Goal: Information Seeking & Learning: Learn about a topic

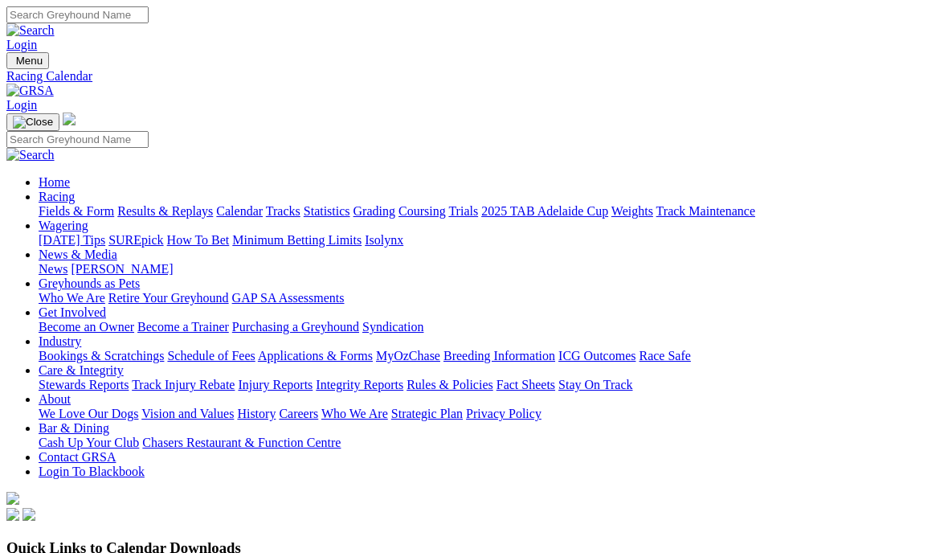
click at [263, 204] on link "Calendar" at bounding box center [239, 211] width 47 height 14
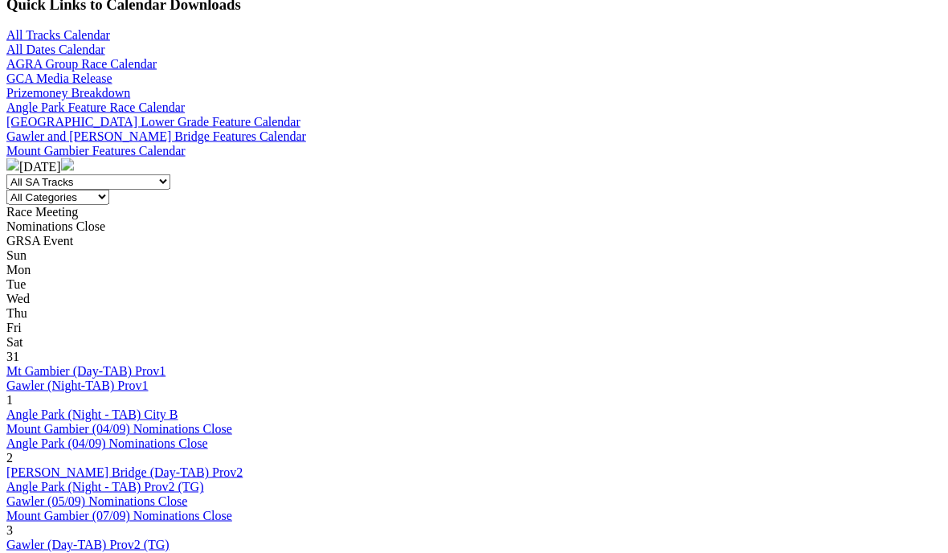
scroll to position [544, 0]
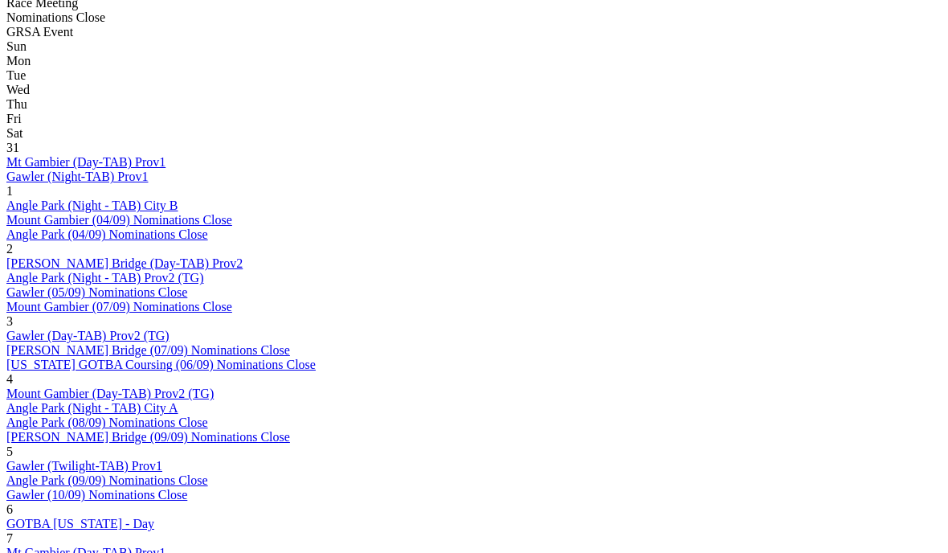
scroll to position [752, 0]
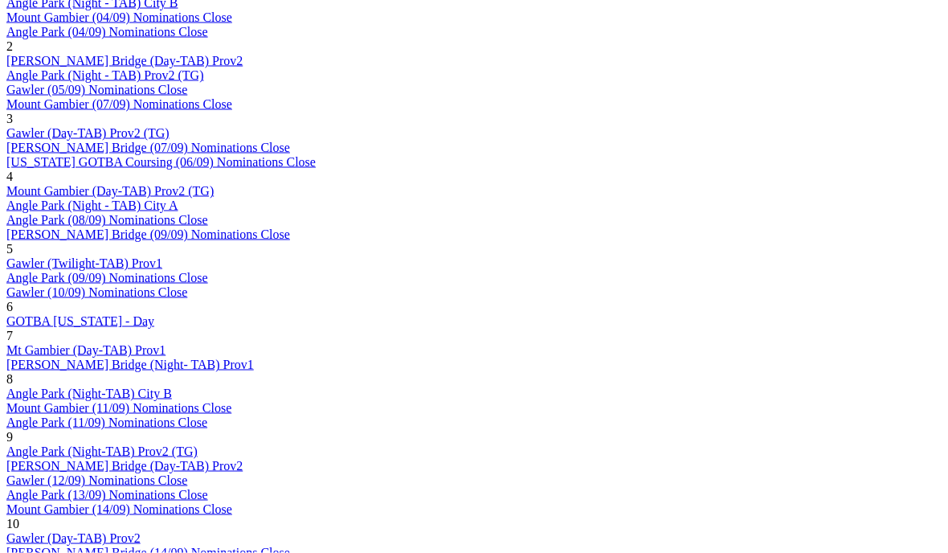
scroll to position [957, 0]
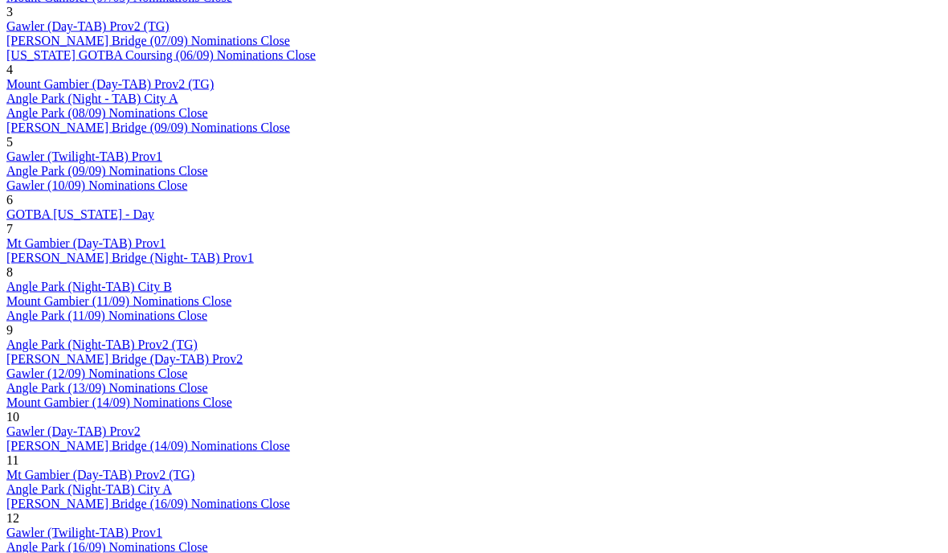
scroll to position [1062, 0]
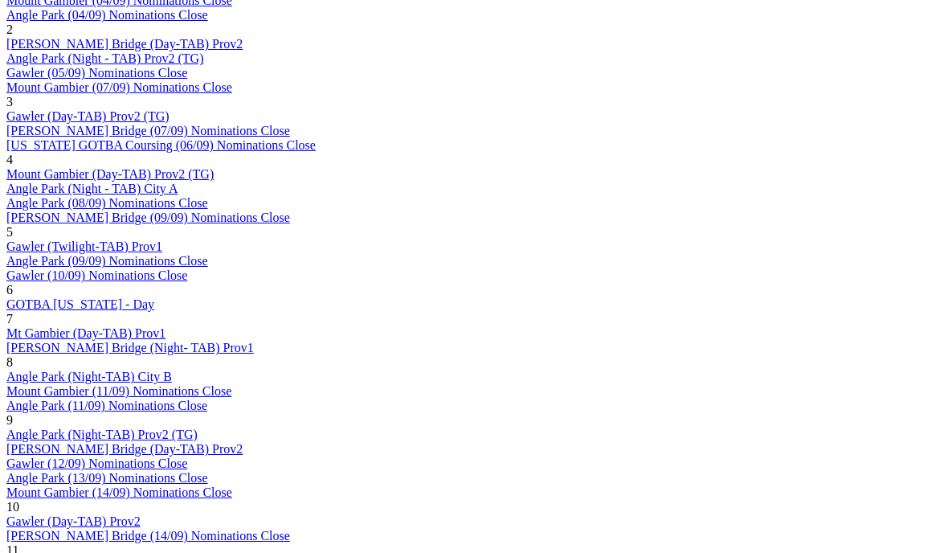
scroll to position [972, 0]
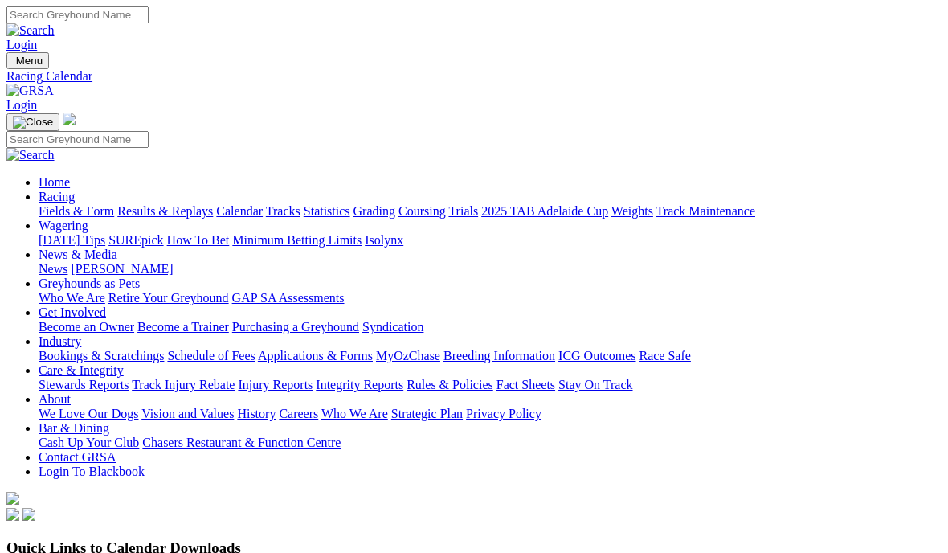
scroll to position [973, 0]
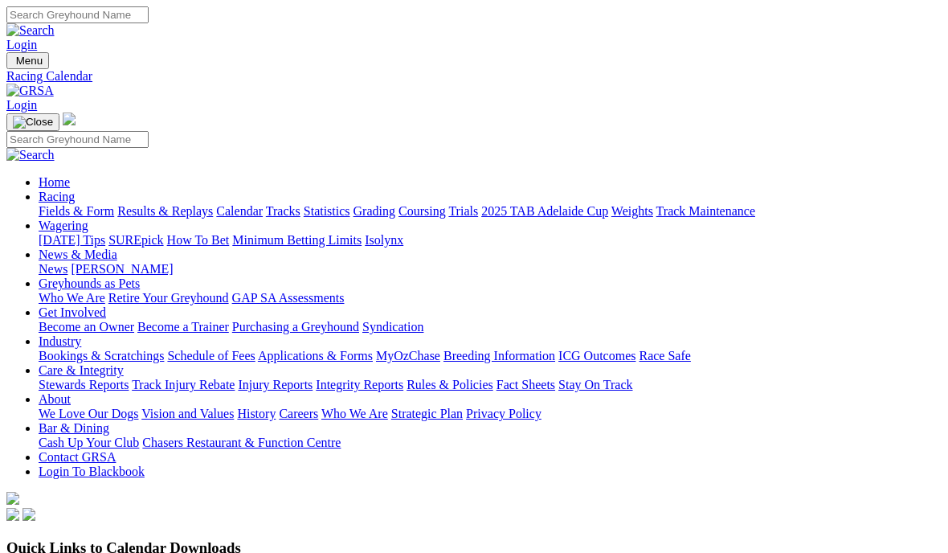
scroll to position [973, 0]
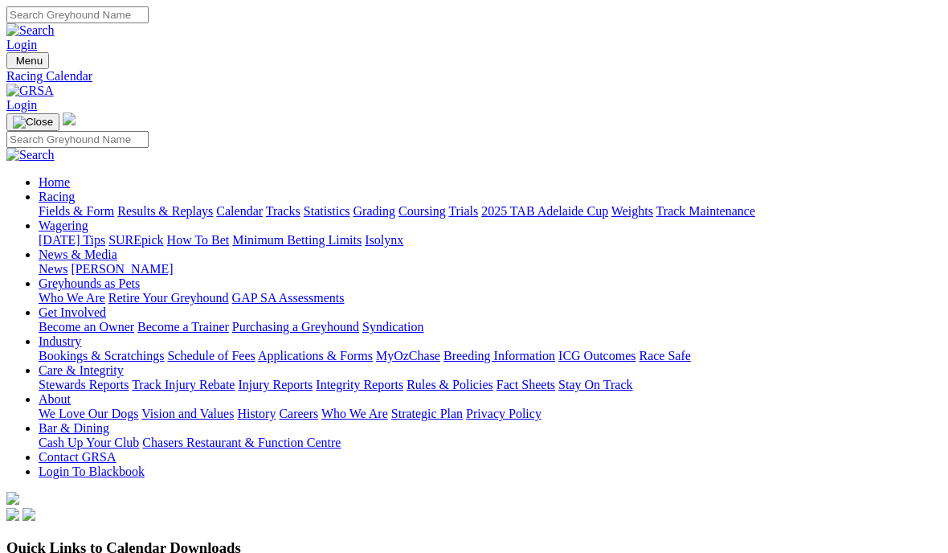
scroll to position [973, 0]
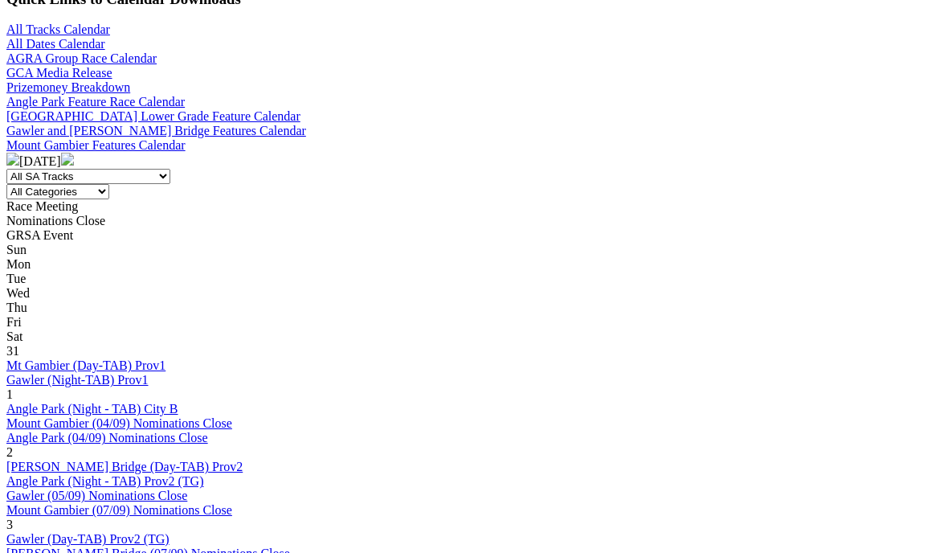
scroll to position [547, 0]
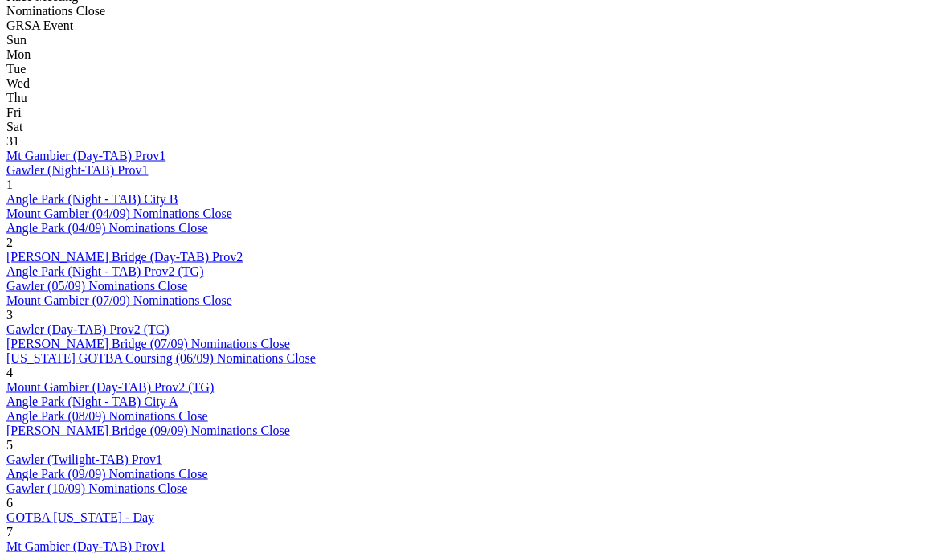
scroll to position [760, 0]
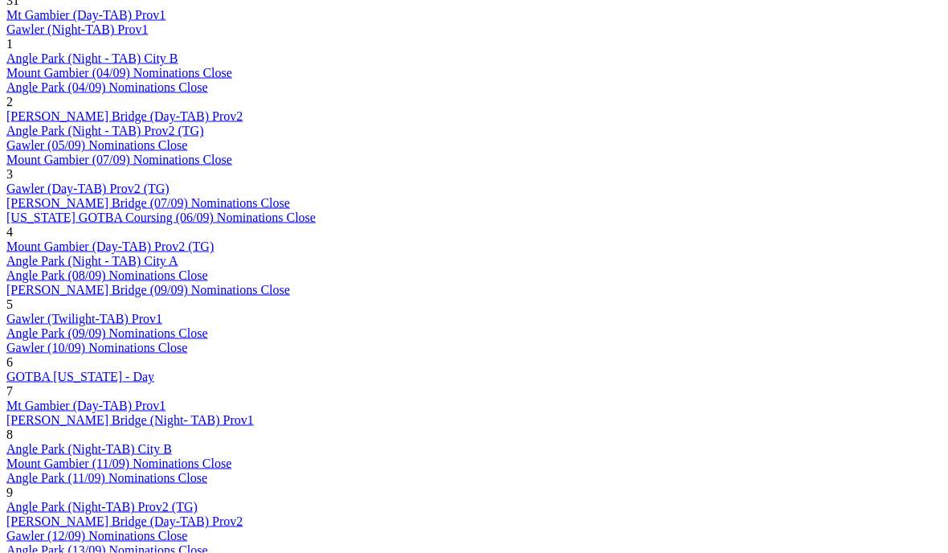
scroll to position [902, 0]
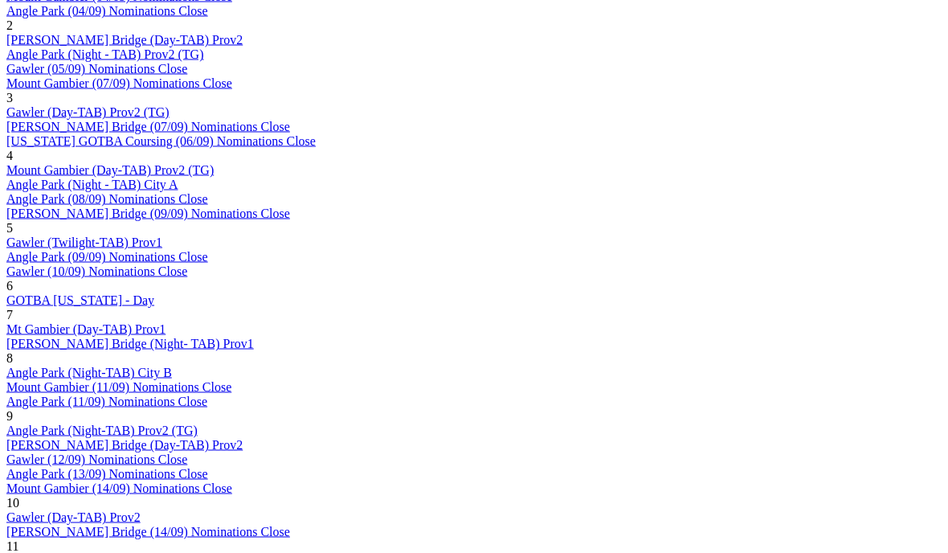
scroll to position [984, 0]
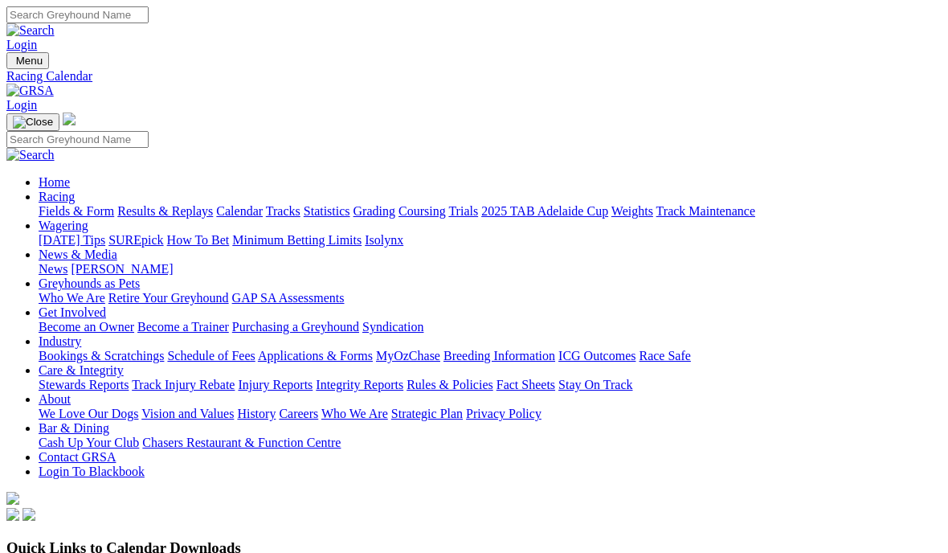
scroll to position [1052, 0]
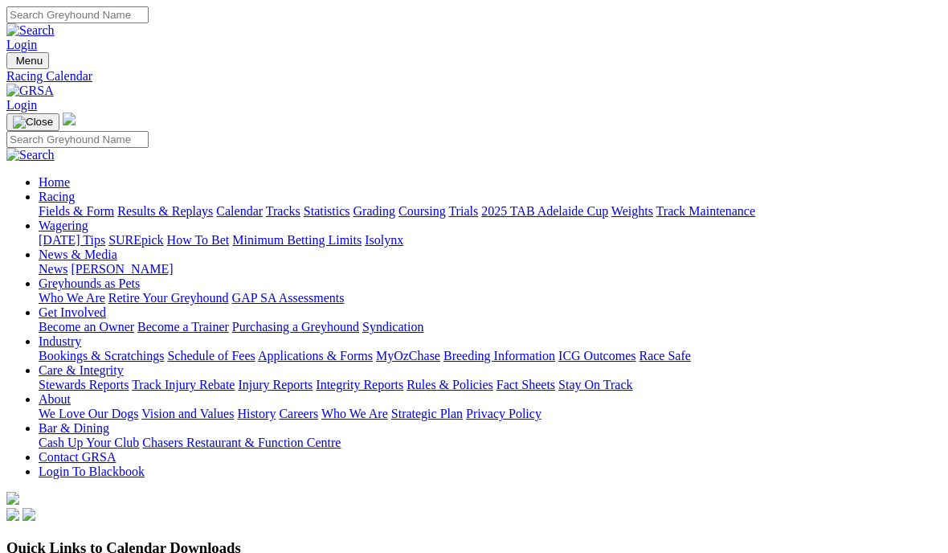
scroll to position [1052, 0]
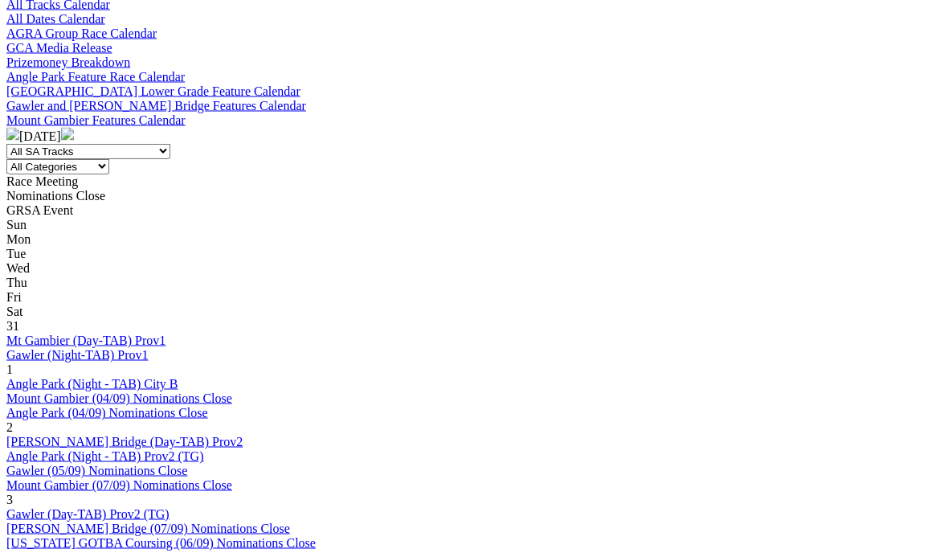
scroll to position [575, 0]
